Goal: Task Accomplishment & Management: Manage account settings

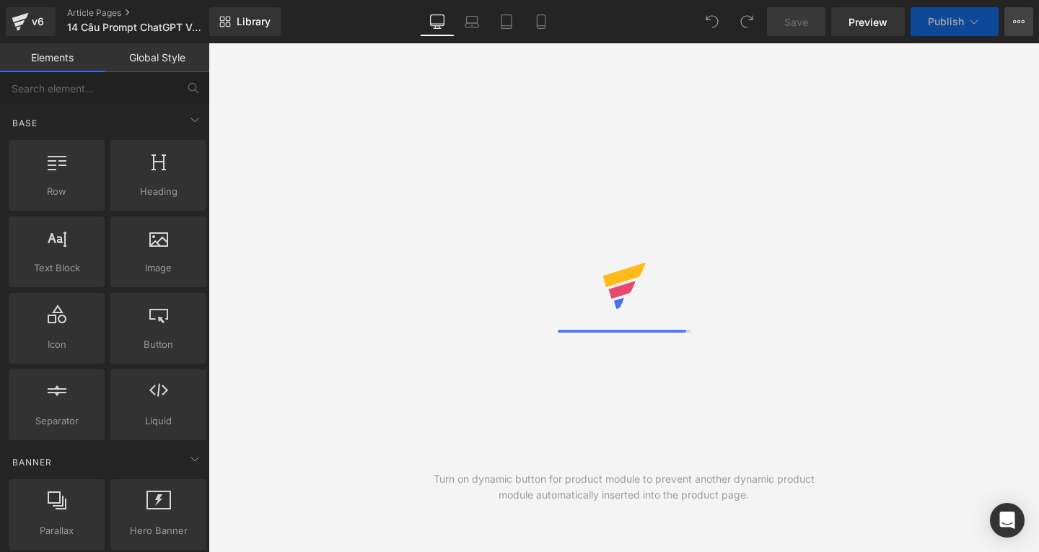
click at [1010, 22] on button "View Live Page View with current Template Save Template to Library Schedule Pub…" at bounding box center [1018, 21] width 29 height 29
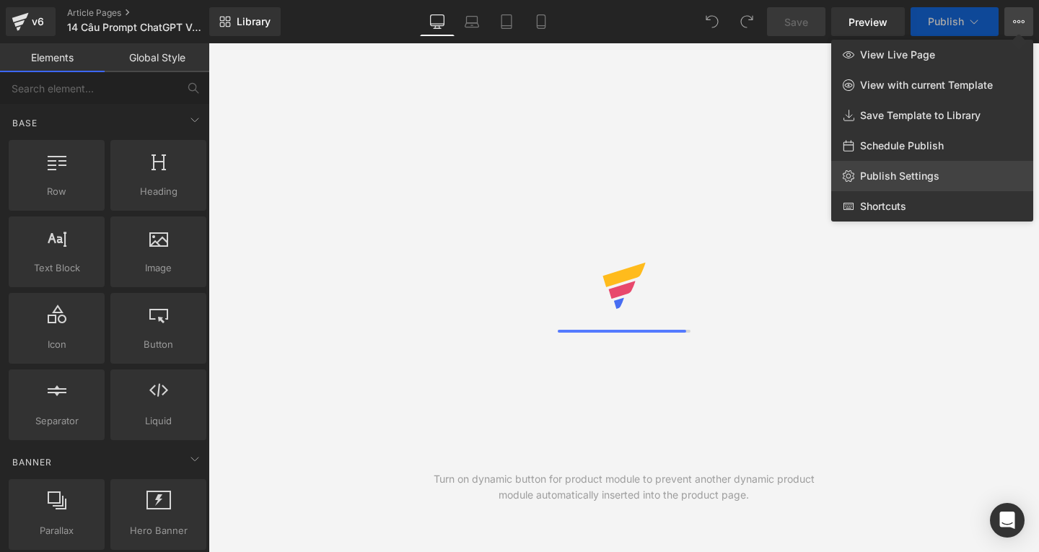
click at [894, 182] on span "Publish Settings" at bounding box center [899, 175] width 79 height 13
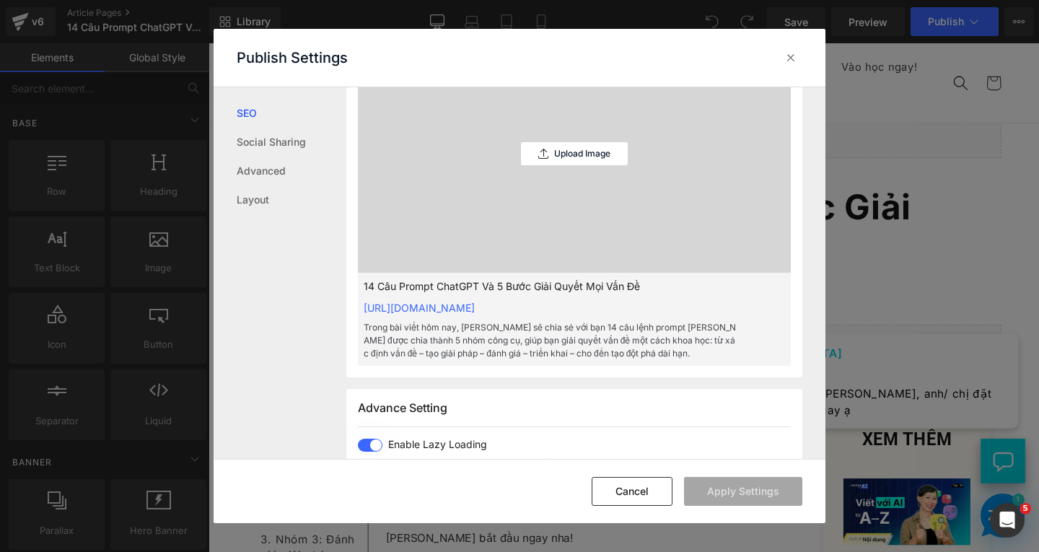
scroll to position [433, 0]
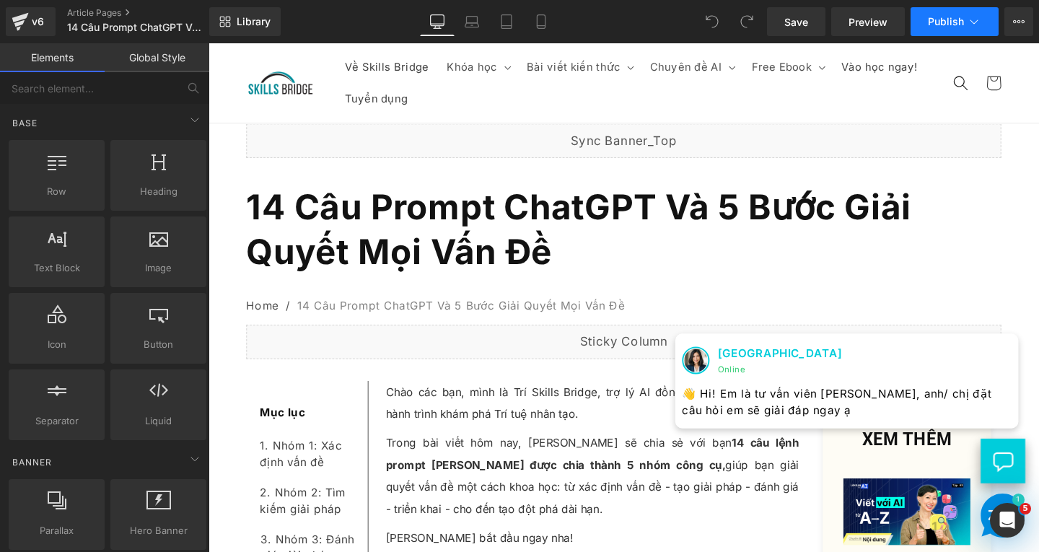
click at [953, 18] on span "Publish" at bounding box center [946, 22] width 36 height 12
